Goal: Task Accomplishment & Management: Manage account settings

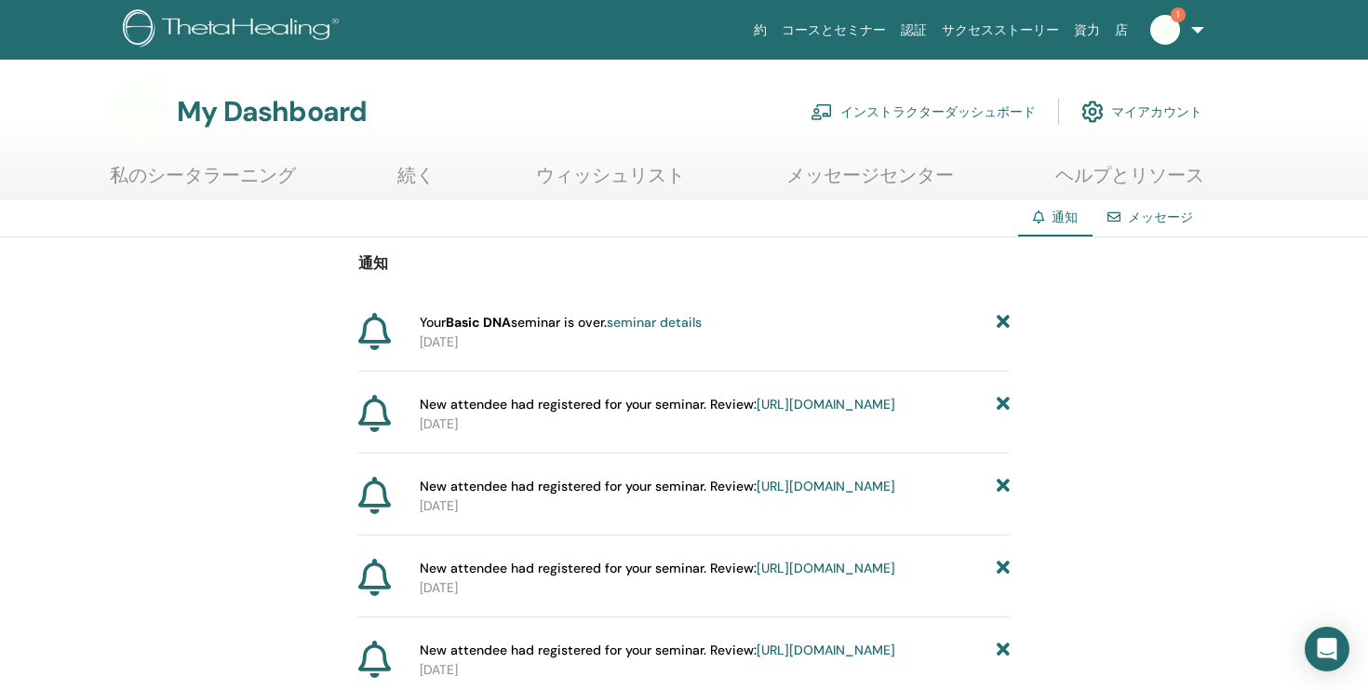
drag, startPoint x: 423, startPoint y: 321, endPoint x: 708, endPoint y: 338, distance: 286.3
click at [708, 338] on div "Your Basic DNA seminar is over. seminar details 2025-09-24" at bounding box center [711, 332] width 598 height 39
click at [896, 114] on link "インストラクターダッシュボード" at bounding box center [923, 111] width 225 height 41
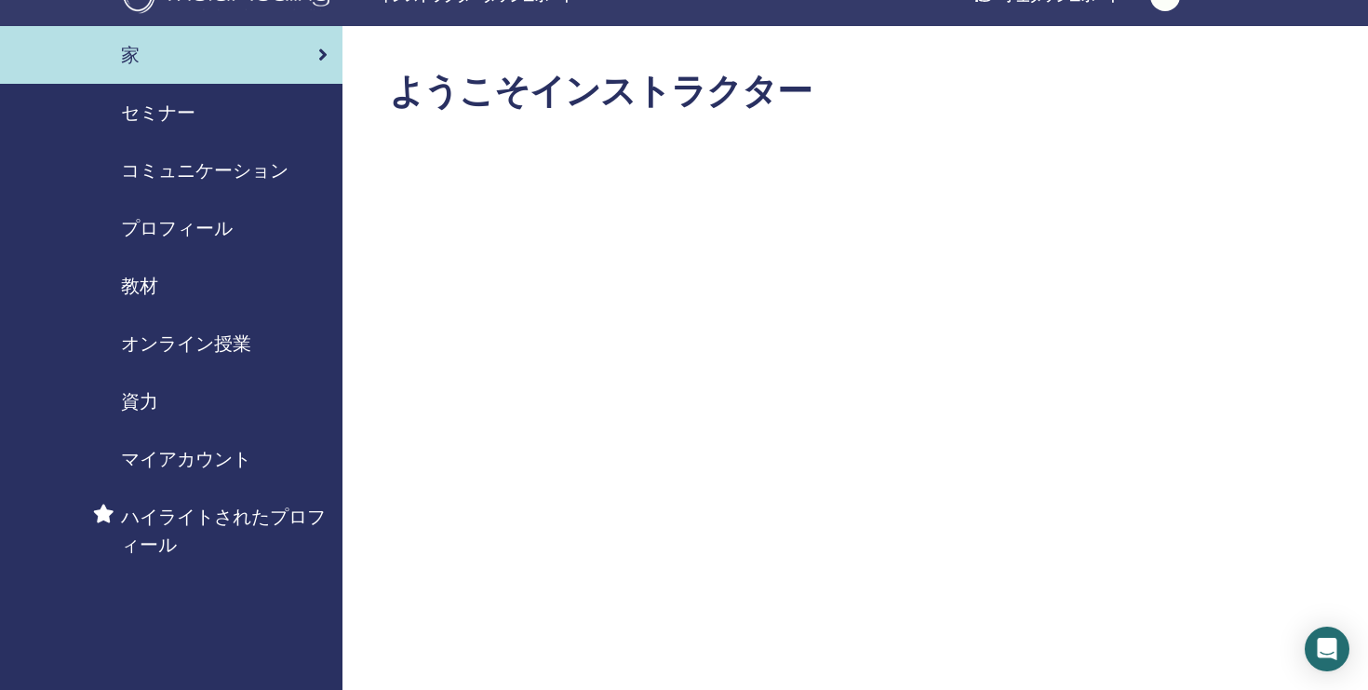
scroll to position [29, 0]
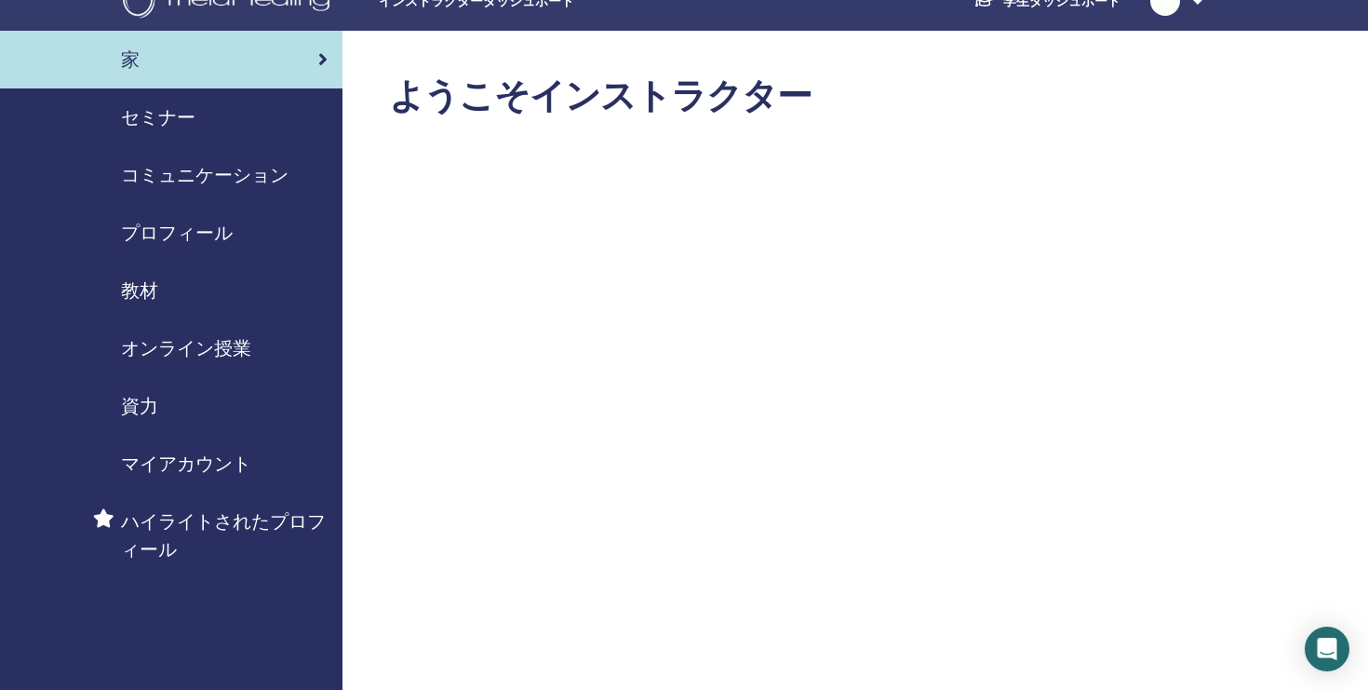
click at [164, 112] on span "セミナー" at bounding box center [158, 117] width 74 height 28
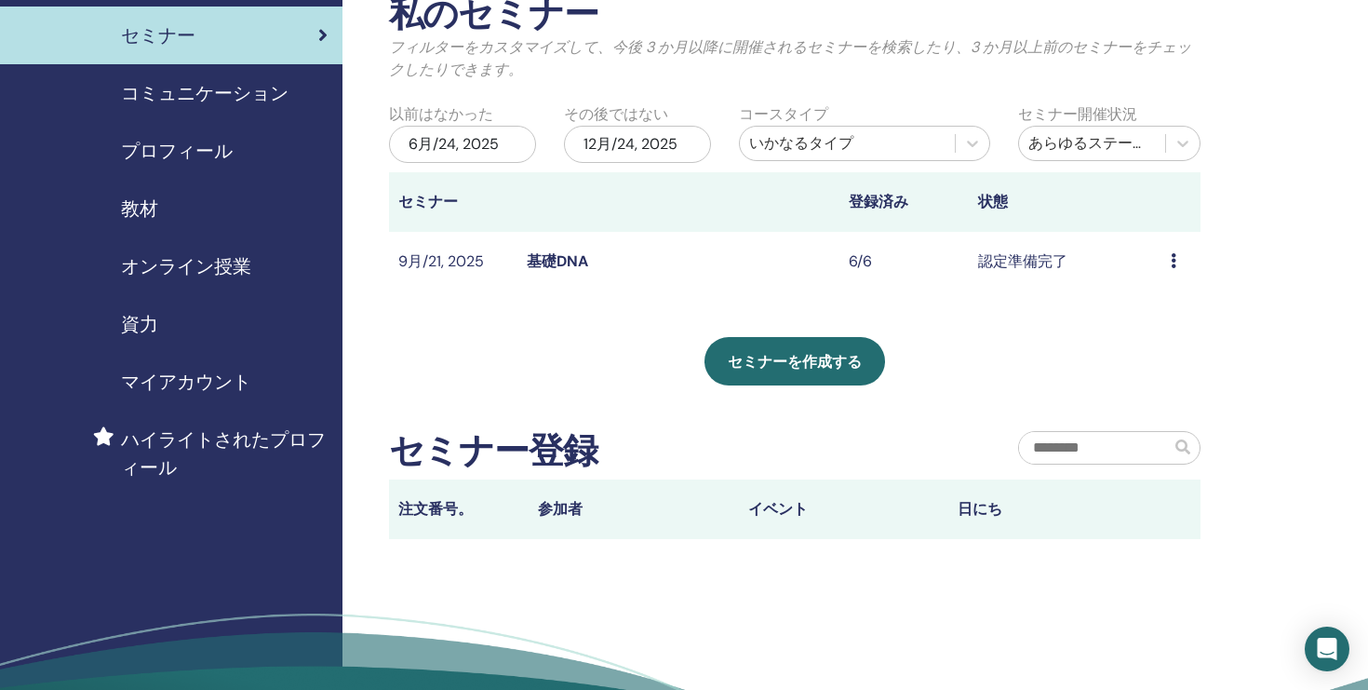
scroll to position [107, 0]
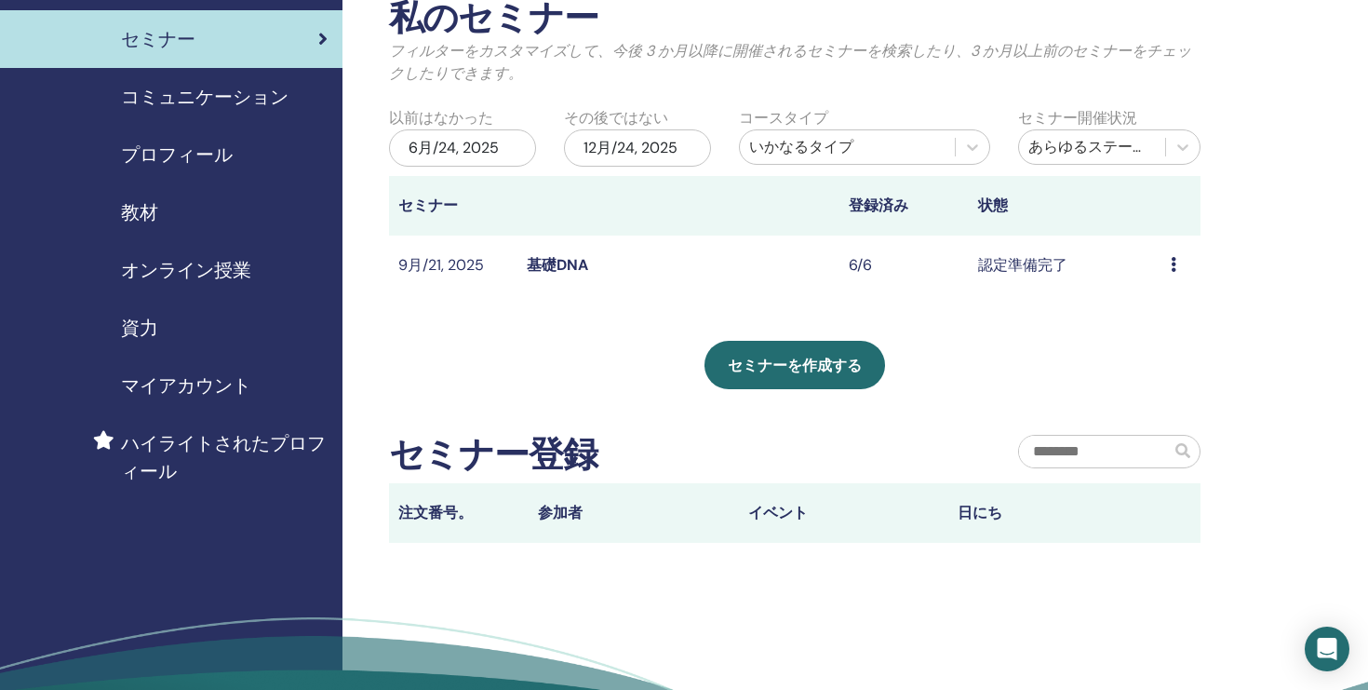
click at [502, 206] on th "セミナー" at bounding box center [453, 206] width 128 height 60
click at [559, 262] on link "基礎DNA" at bounding box center [557, 265] width 61 height 20
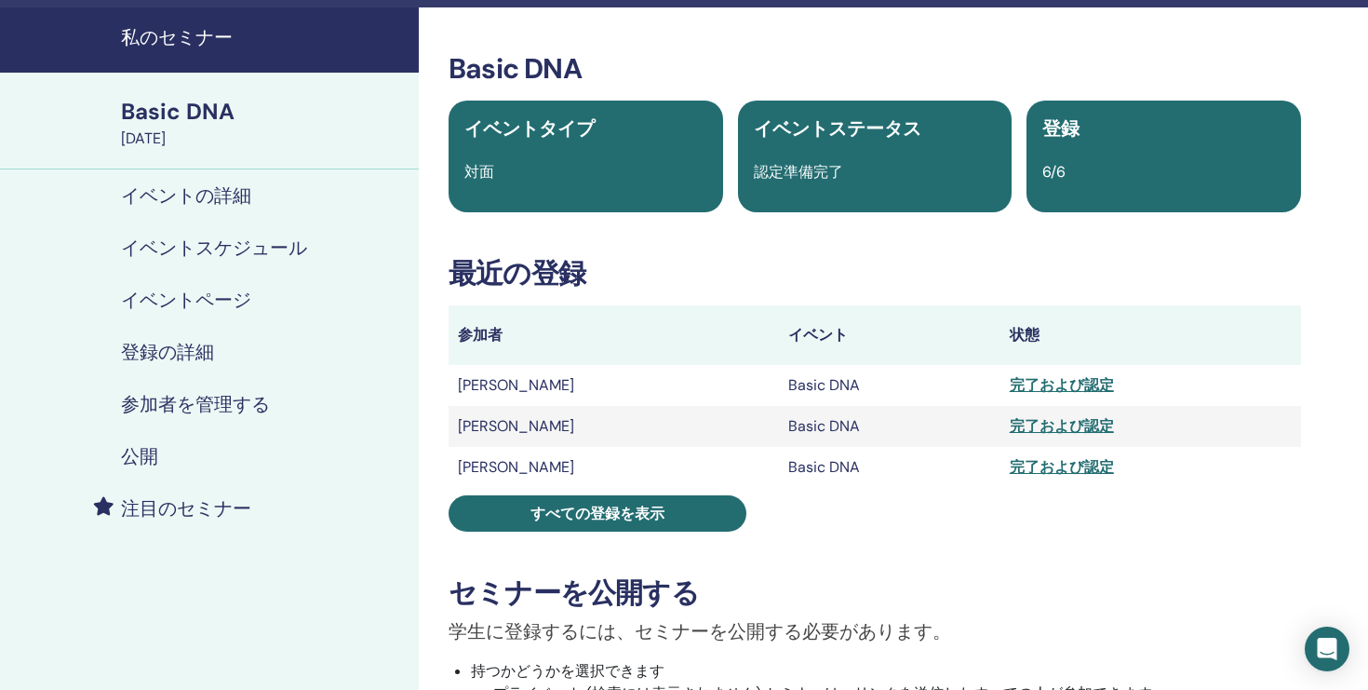
scroll to position [55, 0]
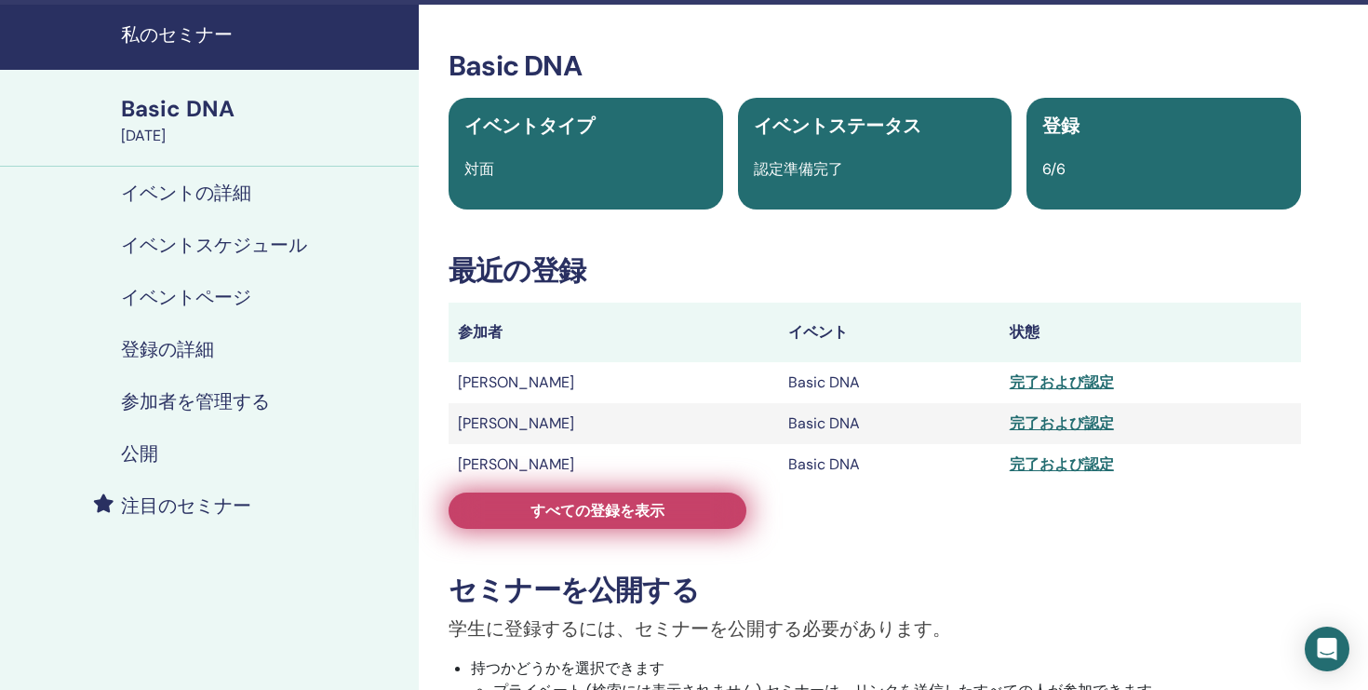
click at [586, 513] on span "すべての登録を表示" at bounding box center [598, 511] width 134 height 20
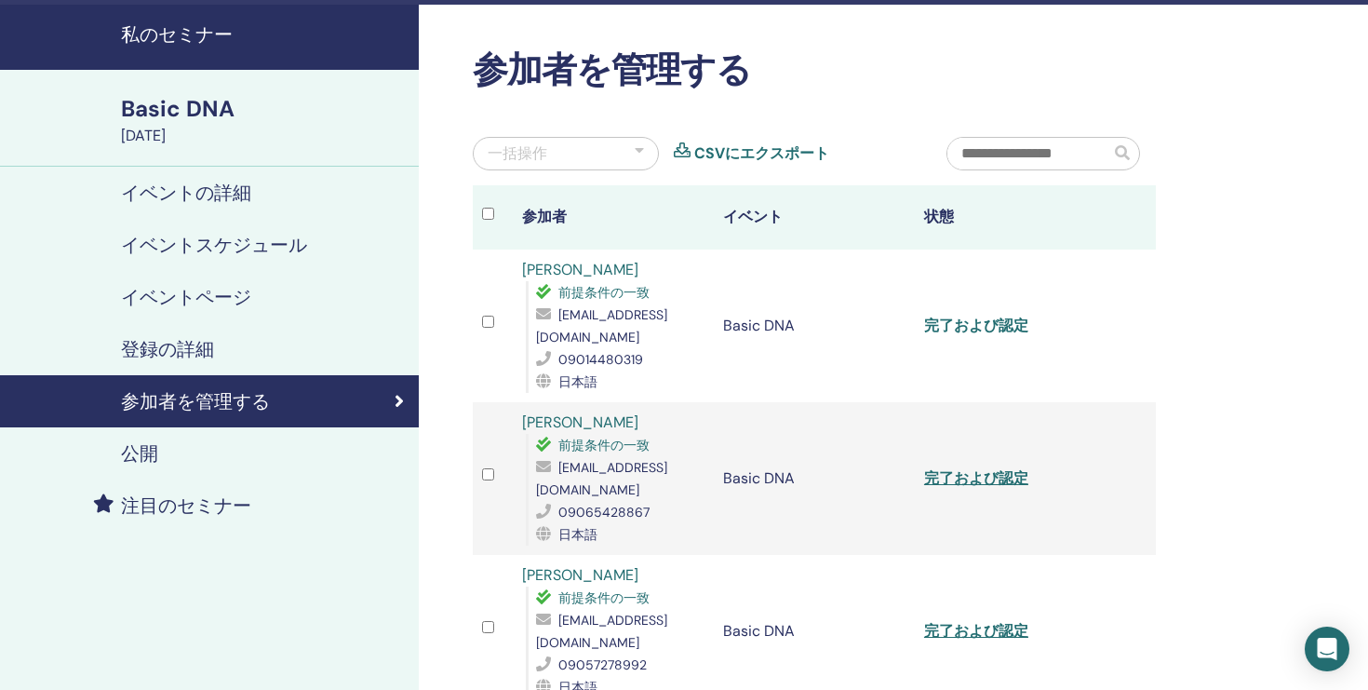
click at [1017, 324] on link "完了および認定" at bounding box center [976, 326] width 104 height 20
click at [997, 326] on link "完了および認定" at bounding box center [976, 326] width 104 height 20
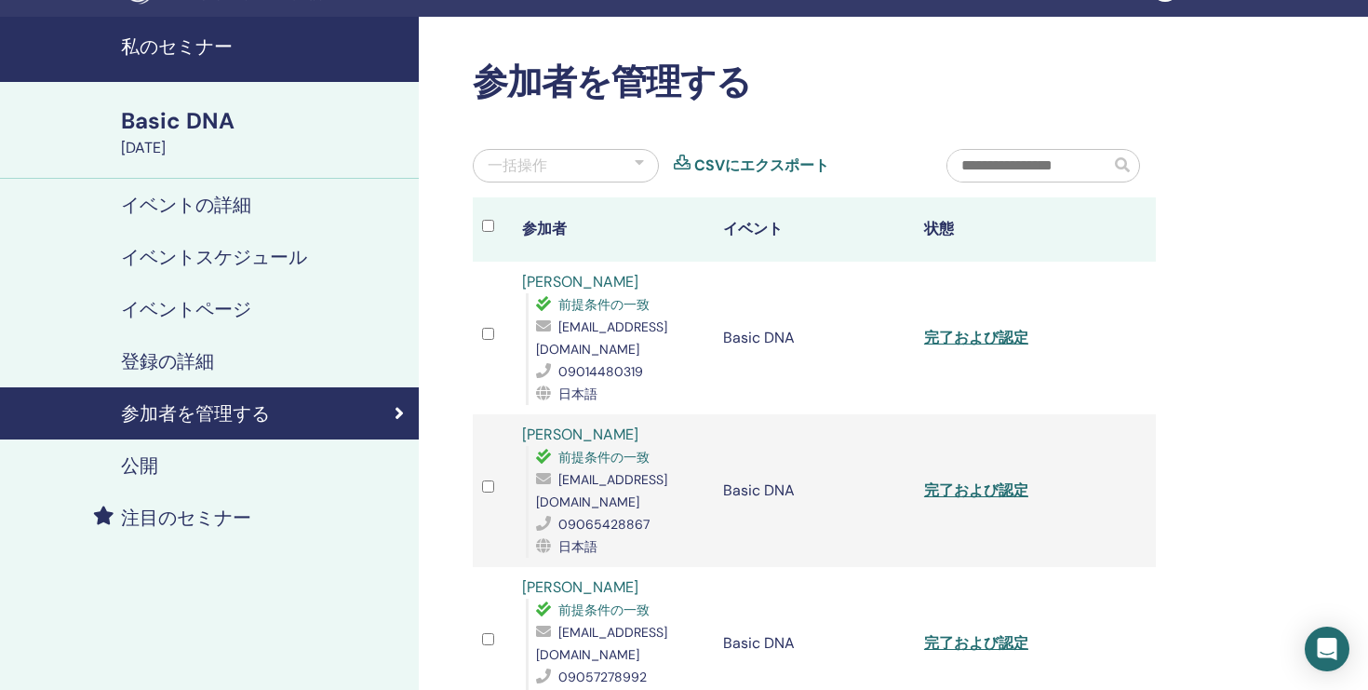
scroll to position [52, 0]
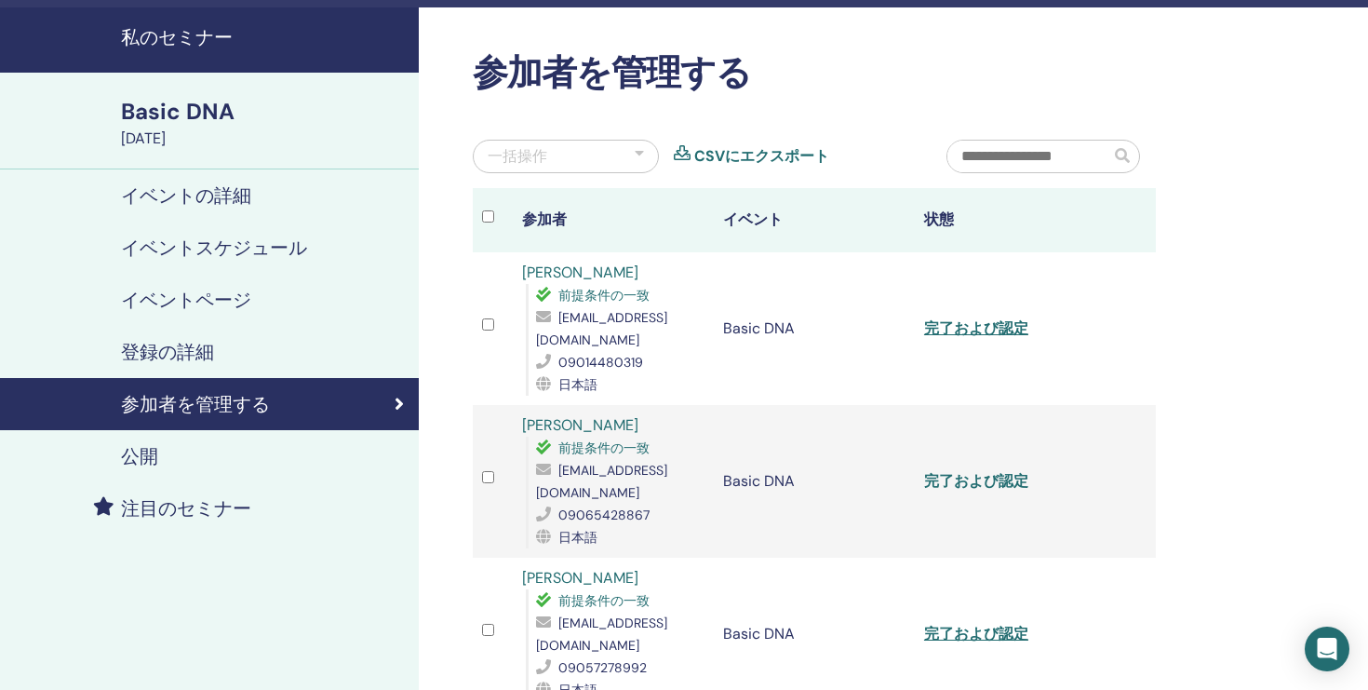
click at [970, 484] on link "完了および認定" at bounding box center [976, 481] width 104 height 20
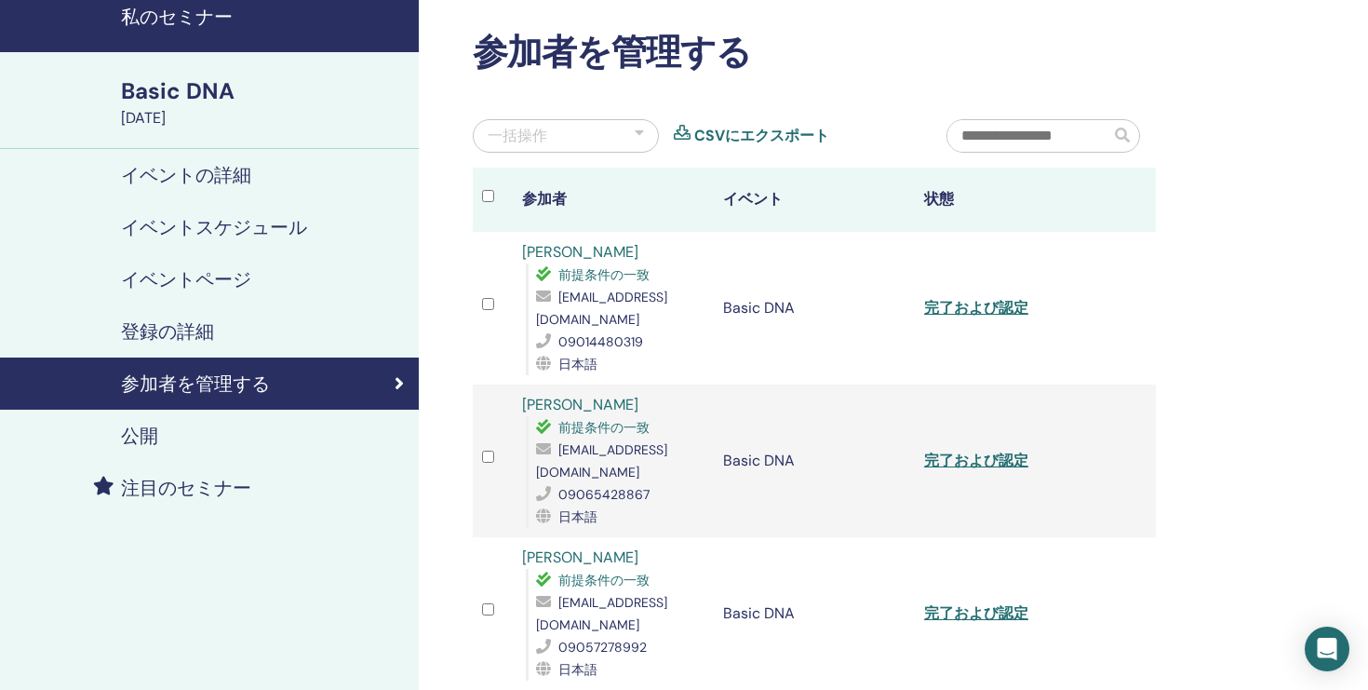
scroll to position [74, 0]
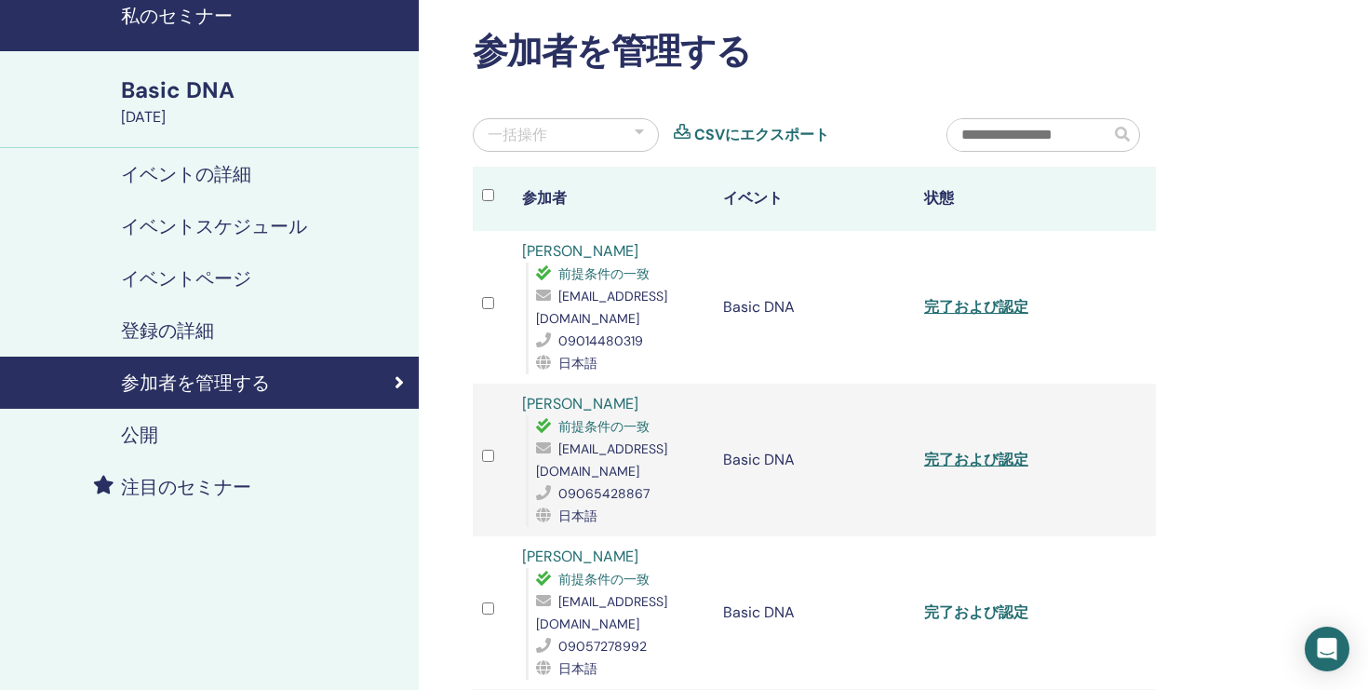
click at [986, 613] on link "完了および認定" at bounding box center [976, 612] width 104 height 20
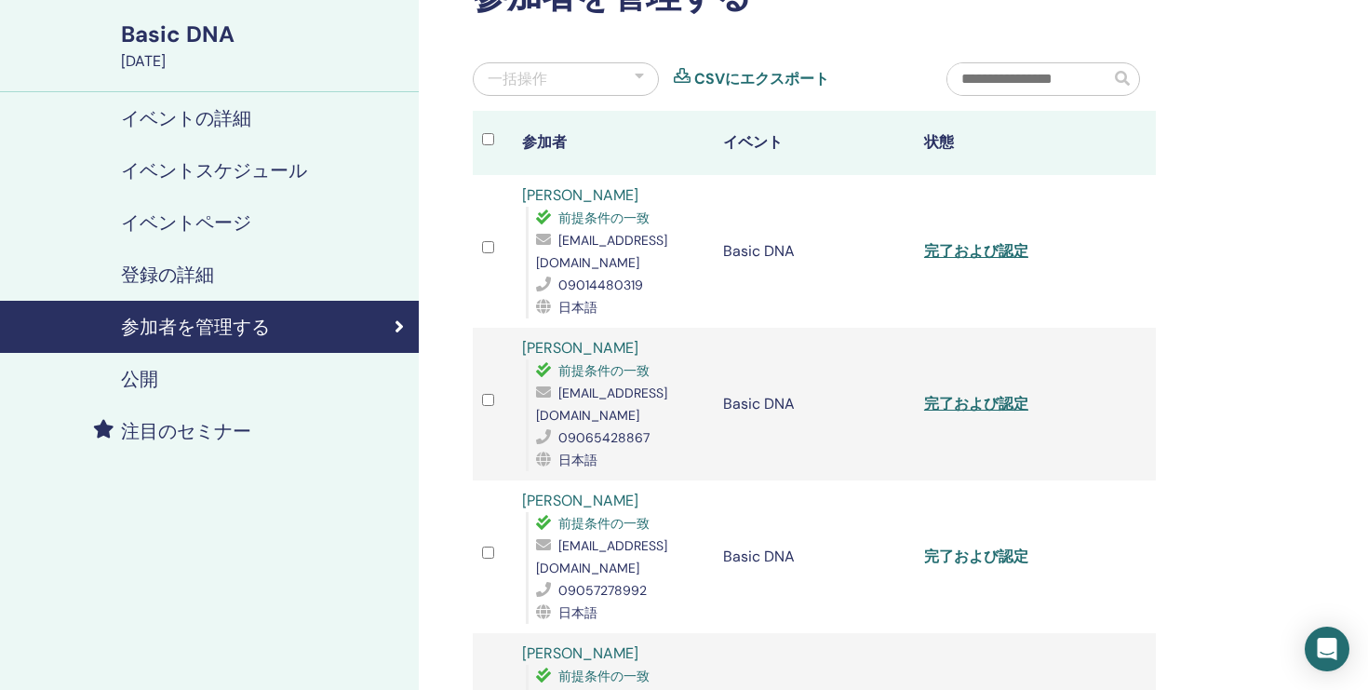
scroll to position [142, 0]
